Goal: Task Accomplishment & Management: Manage account settings

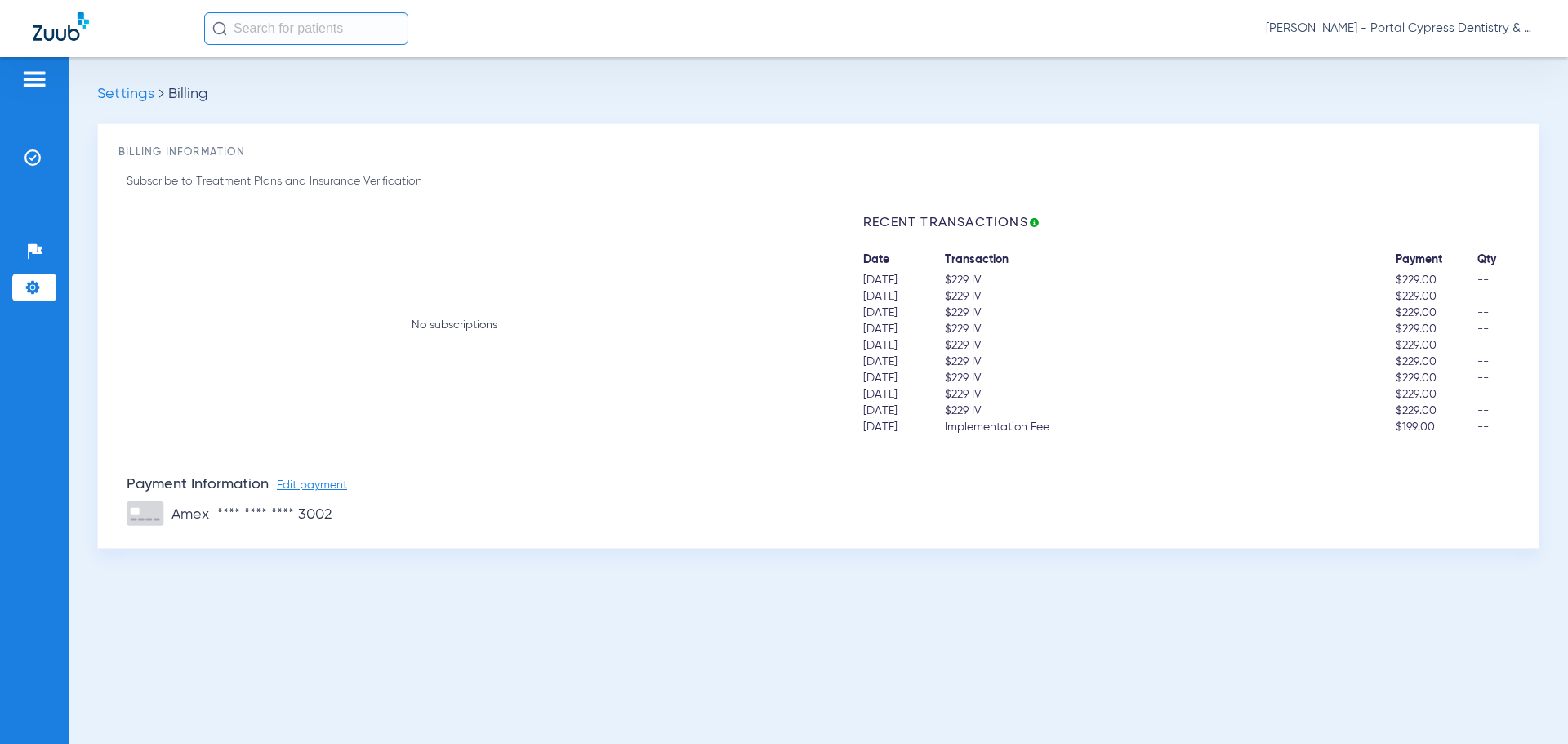
click at [57, 28] on img at bounding box center [60, 26] width 56 height 29
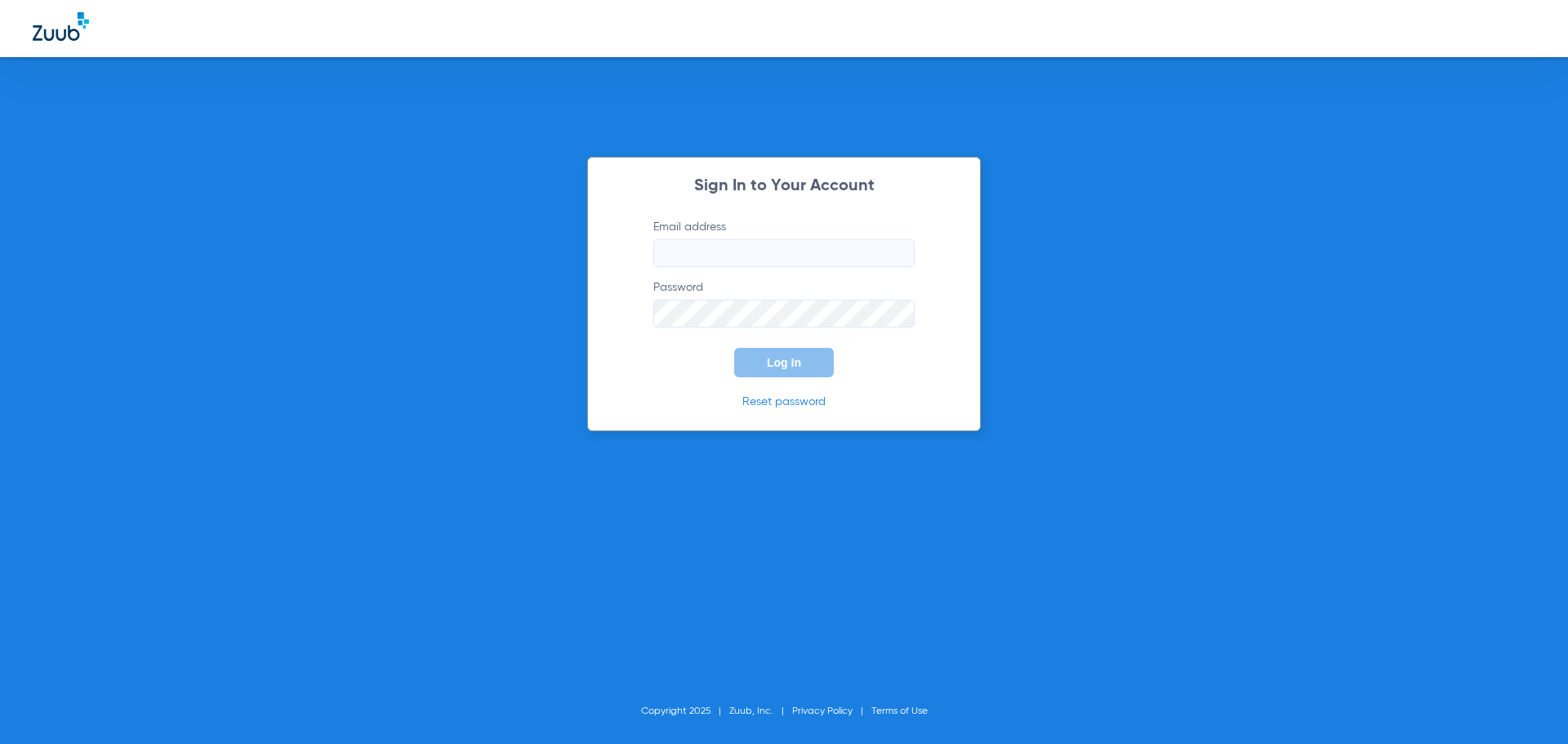
type input "[EMAIL_ADDRESS][DOMAIN_NAME]"
click at [801, 356] on button "Log In" at bounding box center [784, 363] width 99 height 29
type input "[EMAIL_ADDRESS][DOMAIN_NAME]"
